Goal: Navigation & Orientation: Find specific page/section

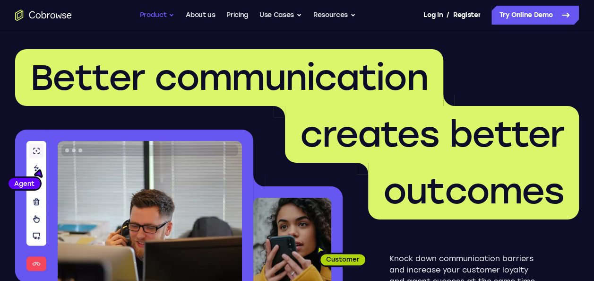
click at [153, 18] on button "Product" at bounding box center [157, 15] width 35 height 19
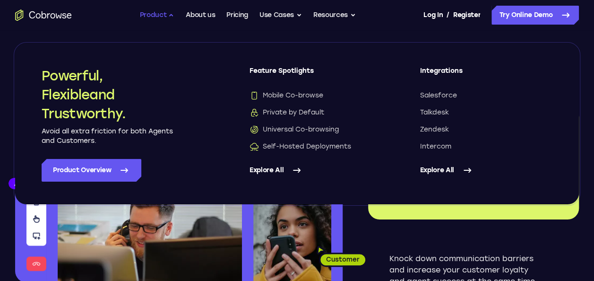
click at [150, 16] on button "Product" at bounding box center [157, 15] width 35 height 19
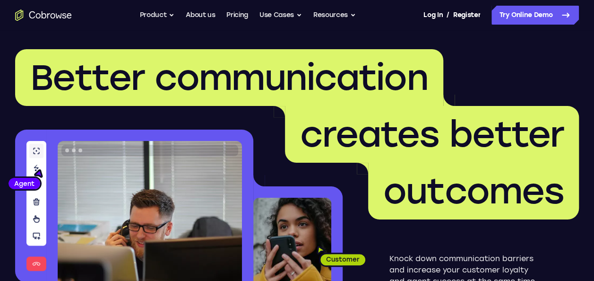
click at [61, 18] on icon "Go to the home page" at bounding box center [43, 14] width 57 height 11
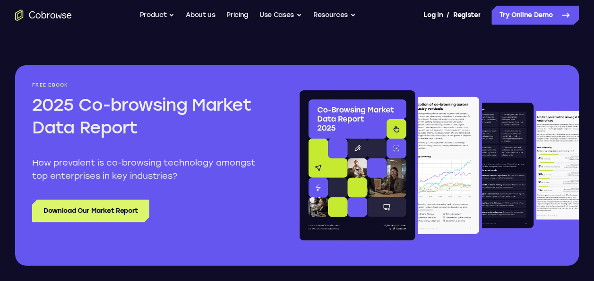
scroll to position [1135, 0]
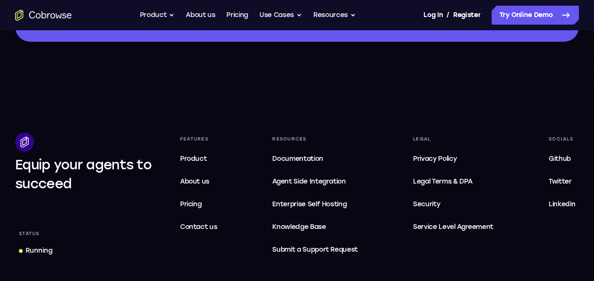
scroll to position [479, 0]
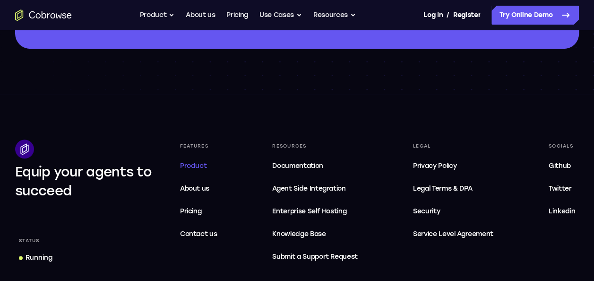
click at [193, 164] on span "Product" at bounding box center [193, 166] width 27 height 8
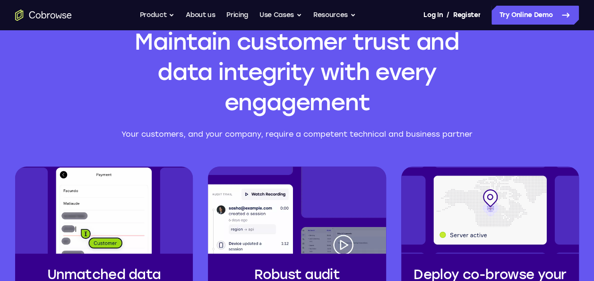
scroll to position [1938, 0]
